Goal: Transaction & Acquisition: Download file/media

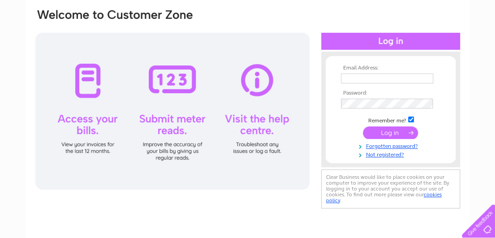
scroll to position [66, 0]
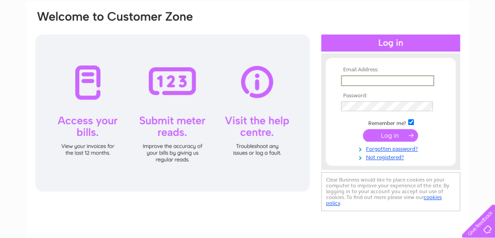
click at [345, 80] on input "text" at bounding box center [387, 80] width 93 height 11
type input "ertugrul1509@yahoo.com"
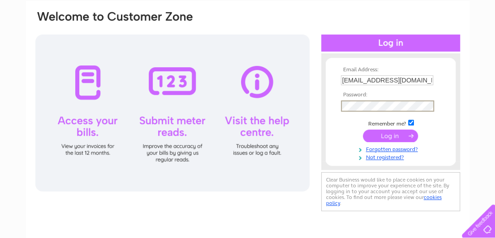
click at [363, 130] on input "submit" at bounding box center [390, 136] width 55 height 13
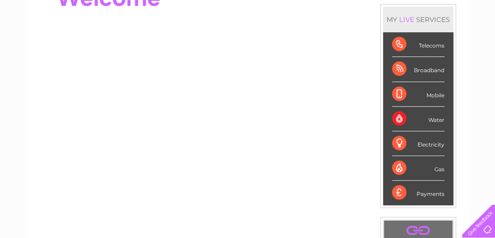
scroll to position [129, 0]
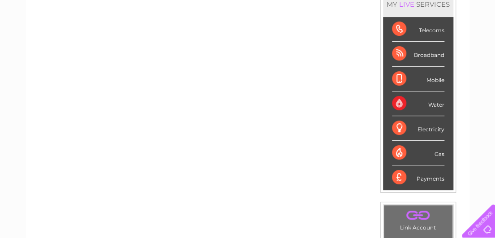
click at [428, 126] on div "Electricity" at bounding box center [418, 128] width 52 height 25
click at [424, 52] on div "Broadband" at bounding box center [418, 54] width 52 height 25
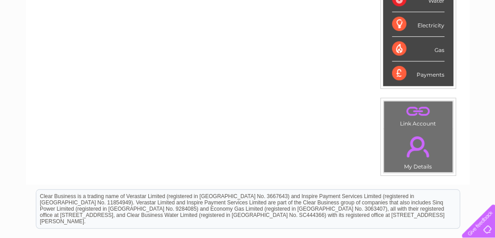
scroll to position [265, 0]
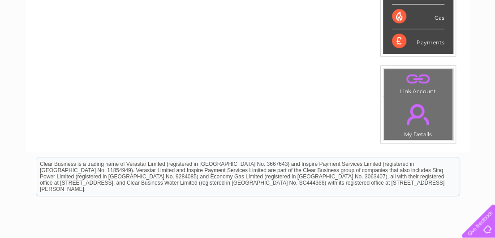
click at [419, 120] on link "." at bounding box center [418, 114] width 64 height 31
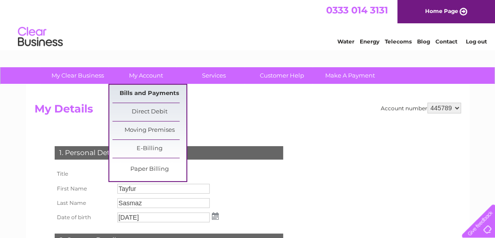
click at [153, 94] on link "Bills and Payments" at bounding box center [149, 94] width 74 height 18
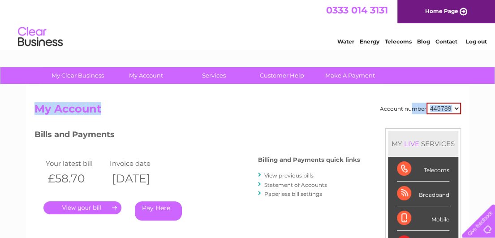
drag, startPoint x: 495, startPoint y: 80, endPoint x: 499, endPoint y: 127, distance: 47.3
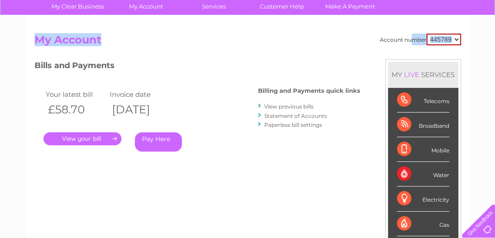
scroll to position [75, 0]
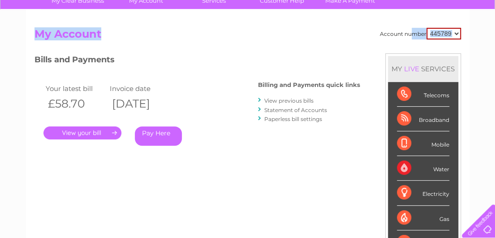
click at [293, 103] on link "View previous bills" at bounding box center [288, 100] width 49 height 7
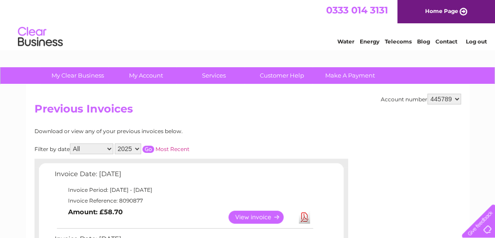
click at [109, 149] on select "All January February March April May June July August September October Novembe…" at bounding box center [91, 148] width 43 height 11
select select "4"
click at [71, 143] on select "All January February March April May June July August September October Novembe…" at bounding box center [91, 148] width 43 height 11
click at [135, 153] on select "2025 2024 2023 2022" at bounding box center [128, 148] width 26 height 11
select select "2024"
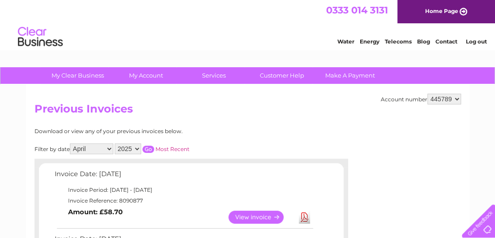
click at [115, 143] on select "2025 2024 2023 2022" at bounding box center [128, 148] width 26 height 11
click at [148, 147] on input "button" at bounding box center [149, 149] width 12 height 7
click at [255, 216] on link "View" at bounding box center [262, 217] width 66 height 13
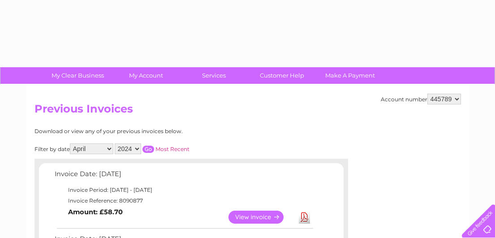
select select "4"
select select "2024"
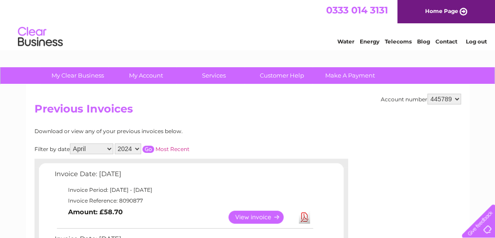
click at [304, 217] on link "Download" at bounding box center [304, 217] width 11 height 13
click at [147, 149] on input "button" at bounding box center [149, 149] width 12 height 7
click at [303, 216] on link "Download" at bounding box center [304, 217] width 11 height 13
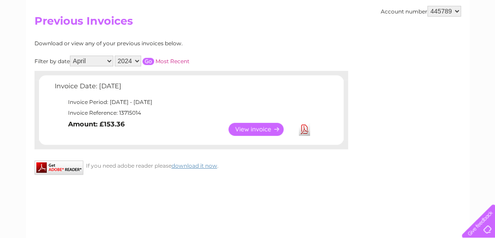
scroll to position [66, 0]
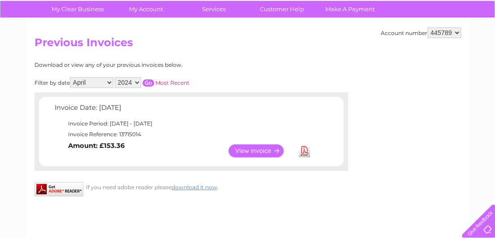
click at [109, 84] on select "All January February March April May June July August September October Novembe…" at bounding box center [91, 82] width 43 height 11
click at [71, 77] on select "All January February March April May June July August September October Novembe…" at bounding box center [91, 82] width 43 height 11
click at [145, 81] on input "button" at bounding box center [149, 82] width 12 height 7
click at [302, 151] on link "Download" at bounding box center [304, 150] width 11 height 13
click at [89, 79] on select "All January February March April May June July August September October Novembe…" at bounding box center [91, 82] width 43 height 11
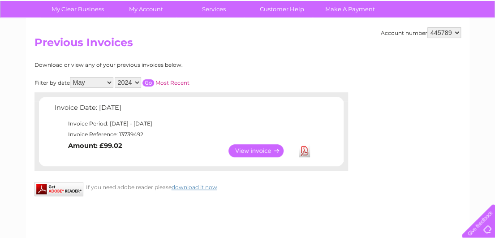
click at [71, 77] on select "All January February March April May June July August September October Novembe…" at bounding box center [91, 82] width 43 height 11
click at [148, 83] on input "button" at bounding box center [149, 82] width 12 height 7
click at [305, 147] on link "Download" at bounding box center [304, 150] width 11 height 13
click at [97, 82] on select "All January February March April May June July August September October Novembe…" at bounding box center [91, 82] width 43 height 11
click at [71, 77] on select "All January February March April May June July August September October Novembe…" at bounding box center [91, 82] width 43 height 11
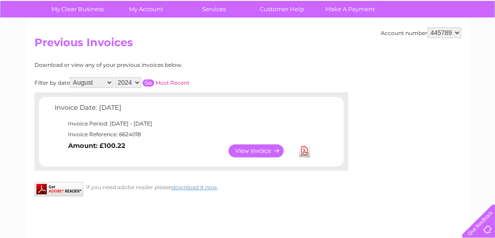
click at [151, 80] on input "button" at bounding box center [149, 82] width 12 height 7
click at [306, 147] on link "Download" at bounding box center [304, 150] width 11 height 13
click at [107, 84] on select "All January February March April May June July August September October Novembe…" at bounding box center [91, 82] width 43 height 11
click at [71, 77] on select "All January February March April May June July August September October Novembe…" at bounding box center [91, 82] width 43 height 11
click at [149, 81] on input "button" at bounding box center [149, 82] width 12 height 7
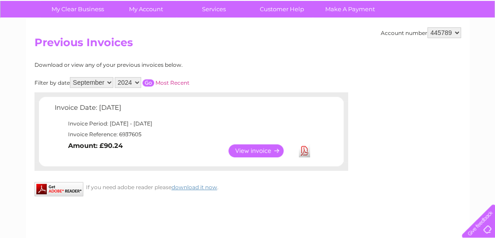
click at [303, 153] on link "Download" at bounding box center [304, 150] width 11 height 13
click at [108, 79] on select "All January February March April May June July August September October Novembe…" at bounding box center [91, 82] width 43 height 11
click at [71, 77] on select "All January February March April May June July August September October Novembe…" at bounding box center [91, 82] width 43 height 11
click at [149, 80] on input "button" at bounding box center [149, 82] width 12 height 7
click at [301, 148] on link "Download" at bounding box center [304, 150] width 11 height 13
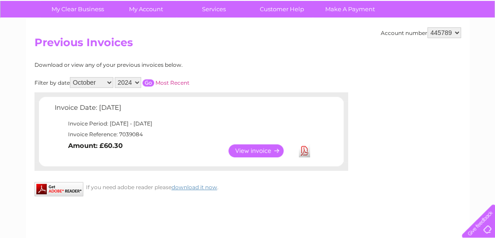
click at [303, 150] on link "Download" at bounding box center [304, 150] width 11 height 13
click at [102, 86] on select "All January February March April May June July August September October Novembe…" at bounding box center [91, 82] width 43 height 11
click at [71, 77] on select "All January February March April May June July August September October Novembe…" at bounding box center [91, 82] width 43 height 11
click at [145, 84] on input "button" at bounding box center [149, 82] width 12 height 7
click at [304, 151] on link "Download" at bounding box center [304, 150] width 11 height 13
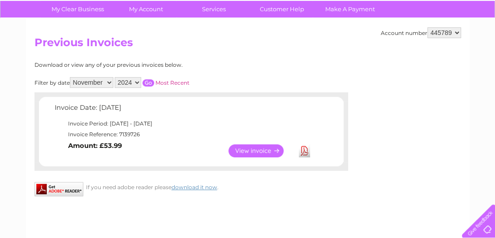
click at [104, 81] on select "All January February March April May June July August September October Novembe…" at bounding box center [91, 82] width 43 height 11
click at [71, 77] on select "All January February March April May June July August September October Novembe…" at bounding box center [91, 82] width 43 height 11
click at [146, 84] on input "button" at bounding box center [149, 82] width 12 height 7
click at [305, 149] on link "Download" at bounding box center [304, 150] width 11 height 13
click at [111, 82] on select "All January February March April May June July August September October Novembe…" at bounding box center [91, 82] width 43 height 11
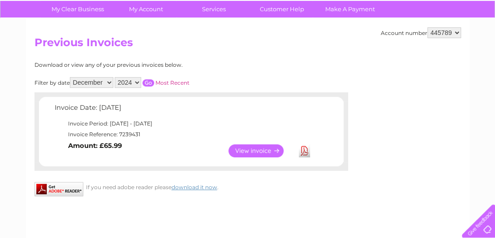
select select "1"
click at [71, 77] on select "All January February March April May June July August September October Novembe…" at bounding box center [91, 82] width 43 height 11
click at [123, 87] on select "2025 2024 2023 2022" at bounding box center [128, 82] width 26 height 11
select select "2025"
click at [115, 77] on select "2025 2024 2023 2022" at bounding box center [128, 82] width 26 height 11
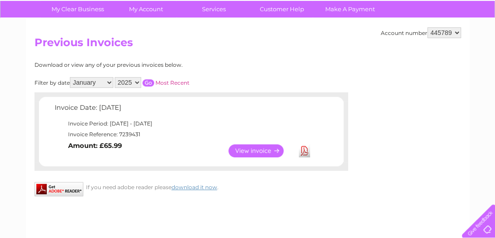
click at [148, 82] on input "button" at bounding box center [149, 82] width 12 height 7
click at [303, 151] on link "Download" at bounding box center [304, 150] width 11 height 13
click at [93, 82] on select "All January February March April May June July August September October Novembe…" at bounding box center [91, 82] width 43 height 11
click at [71, 77] on select "All January February March April May June July August September October Novembe…" at bounding box center [91, 82] width 43 height 11
click at [150, 80] on input "button" at bounding box center [149, 82] width 12 height 7
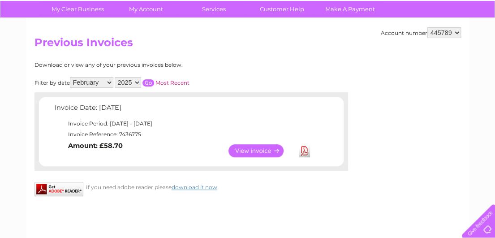
click at [307, 148] on link "Download" at bounding box center [304, 150] width 11 height 13
click at [101, 81] on select "All January February March April May June July August September October Novembe…" at bounding box center [91, 82] width 43 height 11
click at [71, 77] on select "All January February March April May June July August September October Novembe…" at bounding box center [91, 82] width 43 height 11
click at [151, 83] on input "button" at bounding box center [149, 82] width 12 height 7
click at [305, 146] on link "Download" at bounding box center [304, 150] width 11 height 13
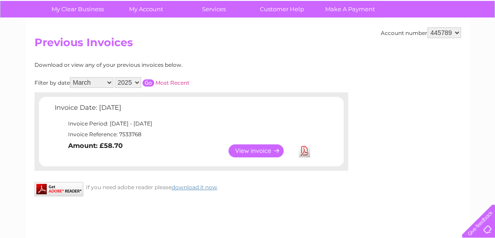
click at [102, 81] on select "All January February March April May June July August September October Novembe…" at bounding box center [91, 82] width 43 height 11
click at [71, 77] on select "All January February March April May June July August September October Novembe…" at bounding box center [91, 82] width 43 height 11
click at [147, 86] on input "button" at bounding box center [149, 82] width 12 height 7
click at [149, 82] on input "button" at bounding box center [149, 82] width 12 height 7
click at [307, 145] on link "Download" at bounding box center [304, 150] width 11 height 13
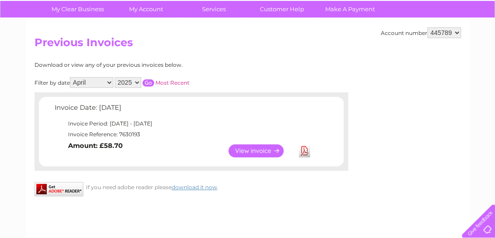
click at [110, 79] on select "All January February March April May June July August September October Novembe…" at bounding box center [91, 82] width 43 height 11
click at [71, 77] on select "All January February March April May June July August September October Novembe…" at bounding box center [91, 82] width 43 height 11
click at [150, 83] on input "button" at bounding box center [149, 82] width 12 height 7
click at [305, 148] on link "Download" at bounding box center [304, 150] width 11 height 13
click at [91, 85] on select "All January February March April May June July August September October Novembe…" at bounding box center [91, 82] width 43 height 11
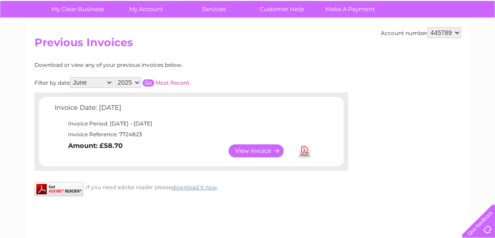
click at [71, 77] on select "All January February March April May June July August September October Novembe…" at bounding box center [91, 82] width 43 height 11
click at [147, 82] on input "button" at bounding box center [149, 82] width 12 height 7
click at [303, 149] on link "Download" at bounding box center [304, 150] width 11 height 13
click at [305, 150] on link "Download" at bounding box center [304, 150] width 11 height 13
click at [96, 78] on select "All January February March April May June July August September October Novembe…" at bounding box center [91, 82] width 43 height 11
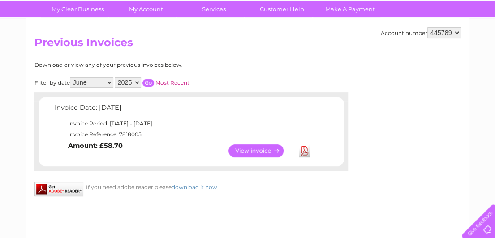
click at [71, 77] on select "All January February March April May June July August September October Novembe…" at bounding box center [91, 82] width 43 height 11
click at [150, 83] on input "button" at bounding box center [149, 82] width 12 height 7
click at [304, 149] on link "Download" at bounding box center [304, 150] width 11 height 13
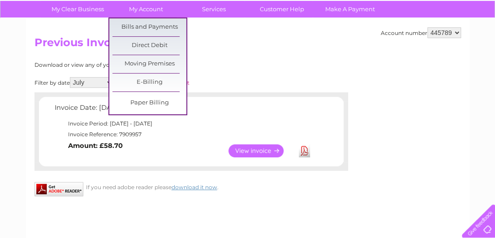
click at [101, 85] on select "All January February March April May June July August September October Novembe…" at bounding box center [91, 82] width 43 height 11
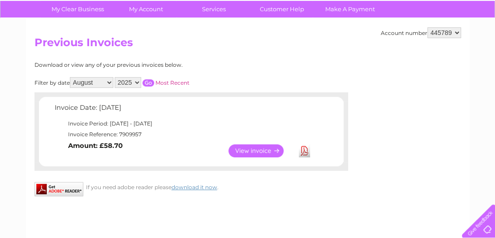
click at [71, 77] on select "All January February March April May June July August September October Novembe…" at bounding box center [91, 82] width 43 height 11
click at [147, 82] on input "button" at bounding box center [149, 82] width 12 height 7
click at [301, 150] on link "Download" at bounding box center [304, 150] width 11 height 13
click at [105, 81] on select "All January February March April May June July August September October Novembe…" at bounding box center [91, 82] width 43 height 11
click at [71, 77] on select "All January February March April May June July August September October Novembe…" at bounding box center [91, 82] width 43 height 11
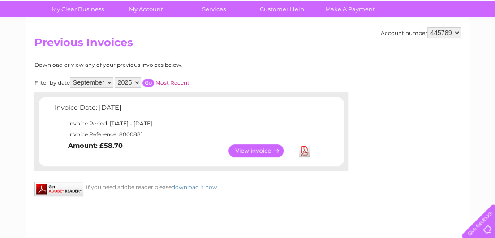
click at [148, 84] on input "button" at bounding box center [149, 82] width 12 height 7
click at [305, 148] on link "Download" at bounding box center [304, 150] width 11 height 13
click at [99, 85] on select "All January February March April May June July August September October Novembe…" at bounding box center [91, 82] width 43 height 11
select select "10"
click at [71, 77] on select "All January February March April May June July August September October Novembe…" at bounding box center [91, 82] width 43 height 11
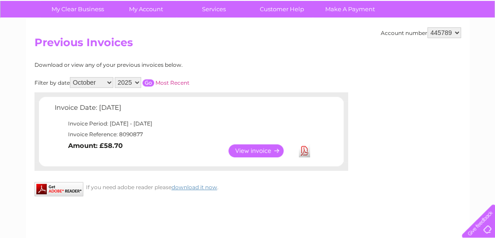
click at [144, 83] on input "button" at bounding box center [149, 82] width 12 height 7
